Goal: Task Accomplishment & Management: Manage account settings

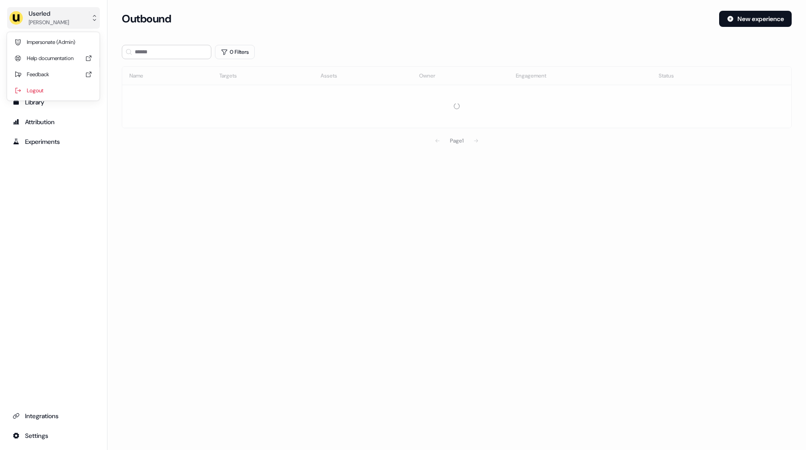
click at [62, 24] on div "[PERSON_NAME]" at bounding box center [49, 22] width 40 height 9
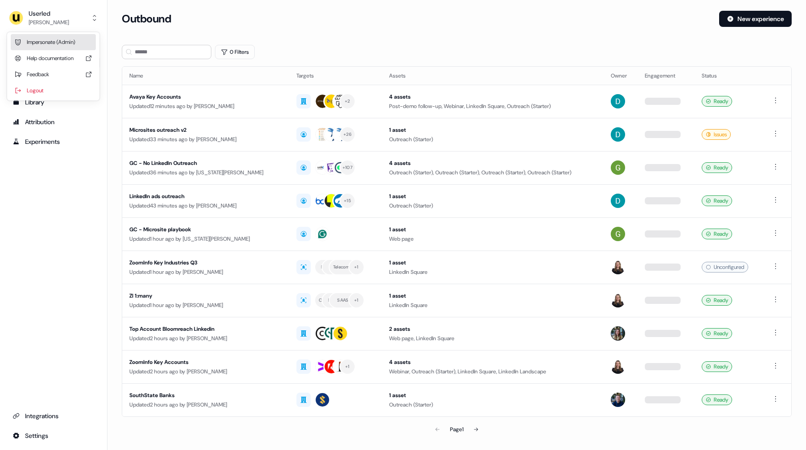
click at [70, 43] on div "Impersonate (Admin)" at bounding box center [53, 42] width 85 height 16
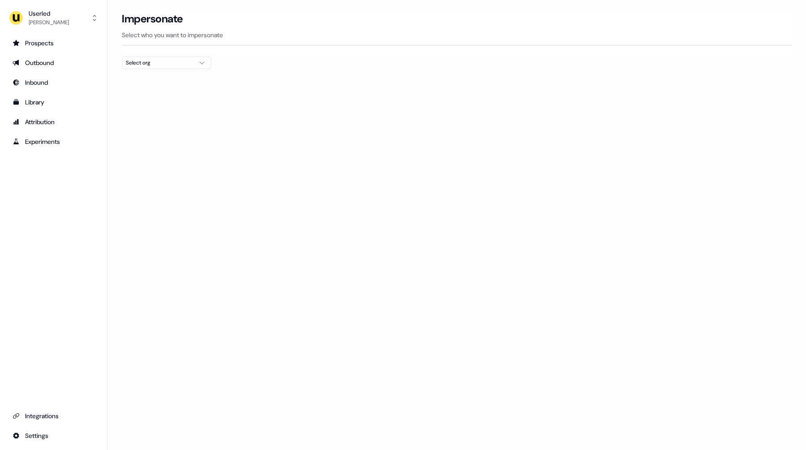
click at [179, 57] on button "Select org" at bounding box center [167, 62] width 90 height 13
type input "****"
click at [177, 97] on div "Netnut" at bounding box center [166, 95] width 89 height 14
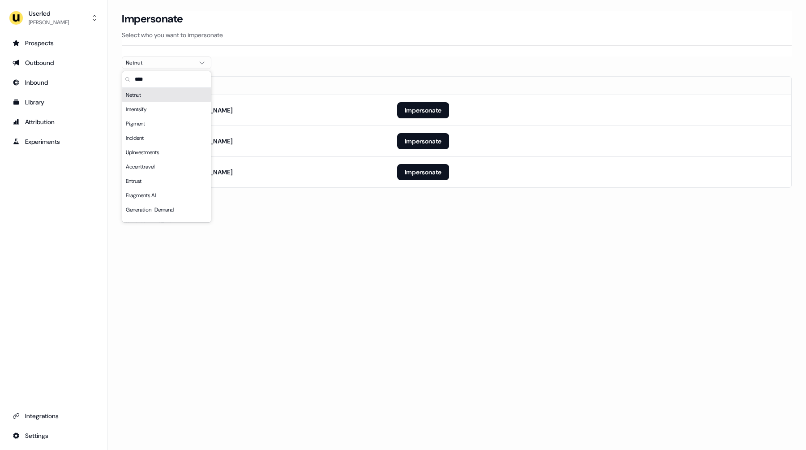
click at [403, 220] on div "Loading... Impersonate Select who you want to impersonate Netnut Email [EMAIL_A…" at bounding box center [456, 225] width 699 height 450
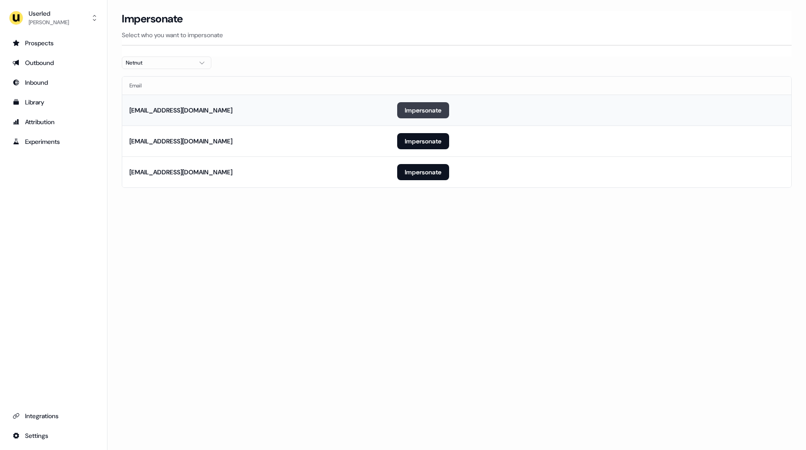
click at [417, 107] on button "Impersonate" at bounding box center [423, 110] width 52 height 16
